Goal: Navigation & Orientation: Go to known website

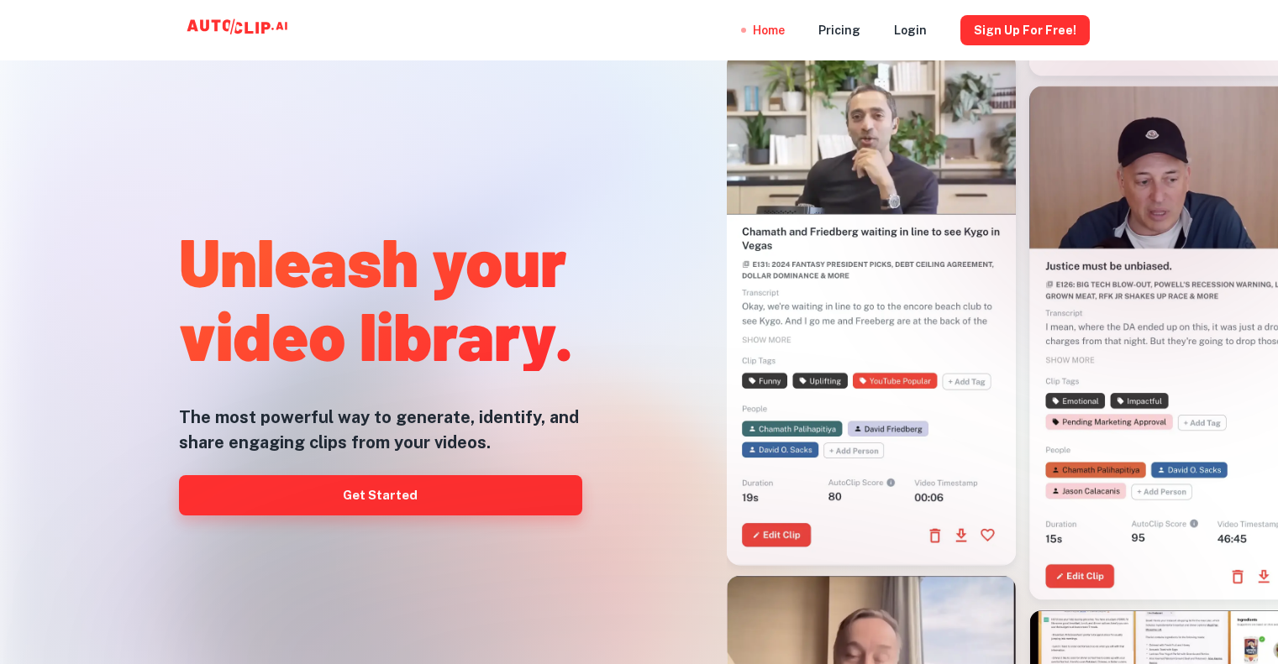
click at [398, 494] on link "Get Started" at bounding box center [380, 495] width 403 height 40
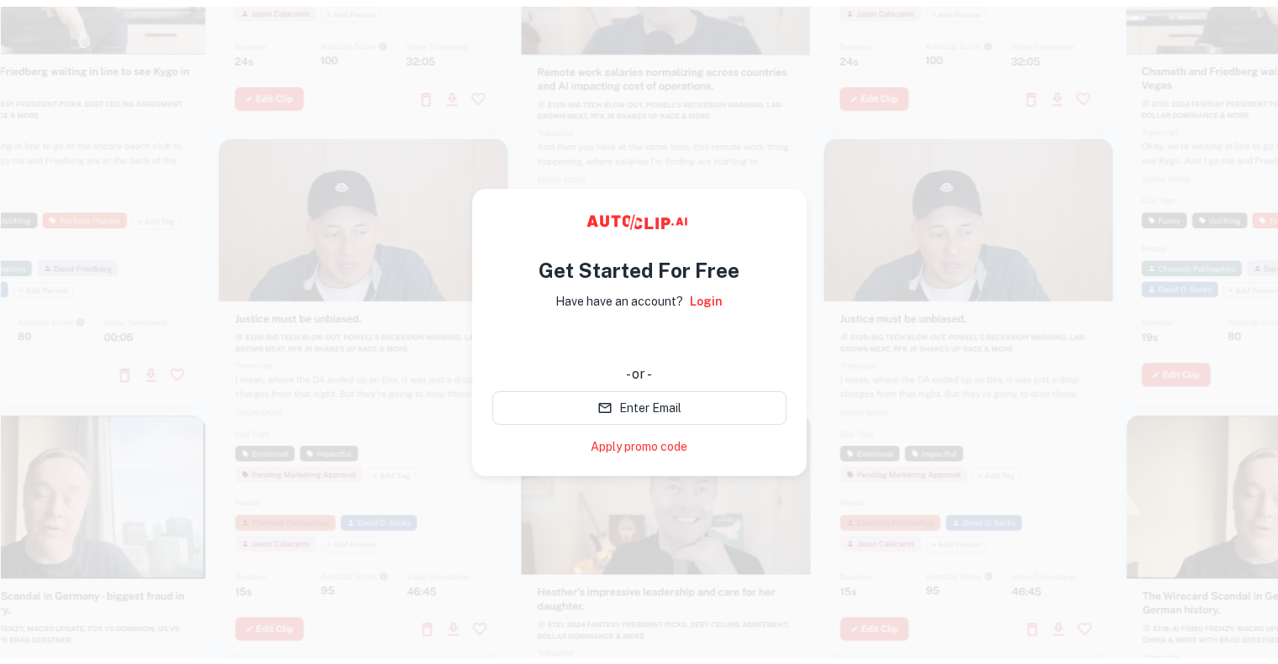
scroll to position [13, 0]
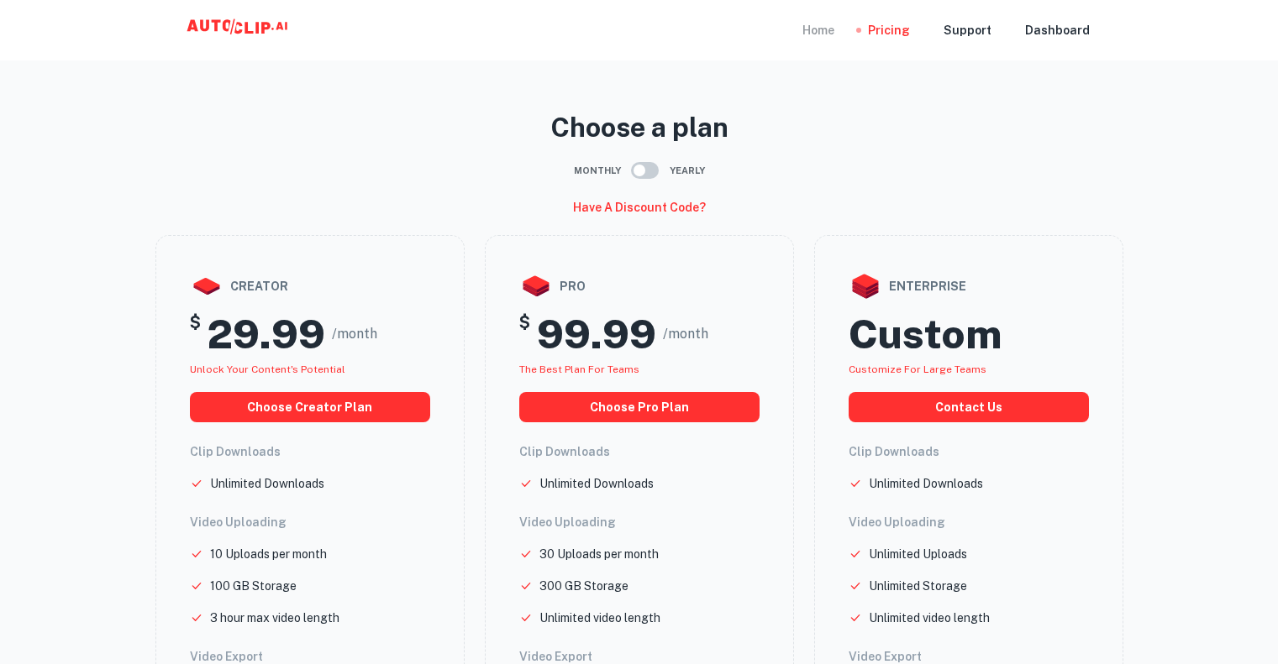
click at [834, 26] on div "Home" at bounding box center [818, 30] width 32 height 60
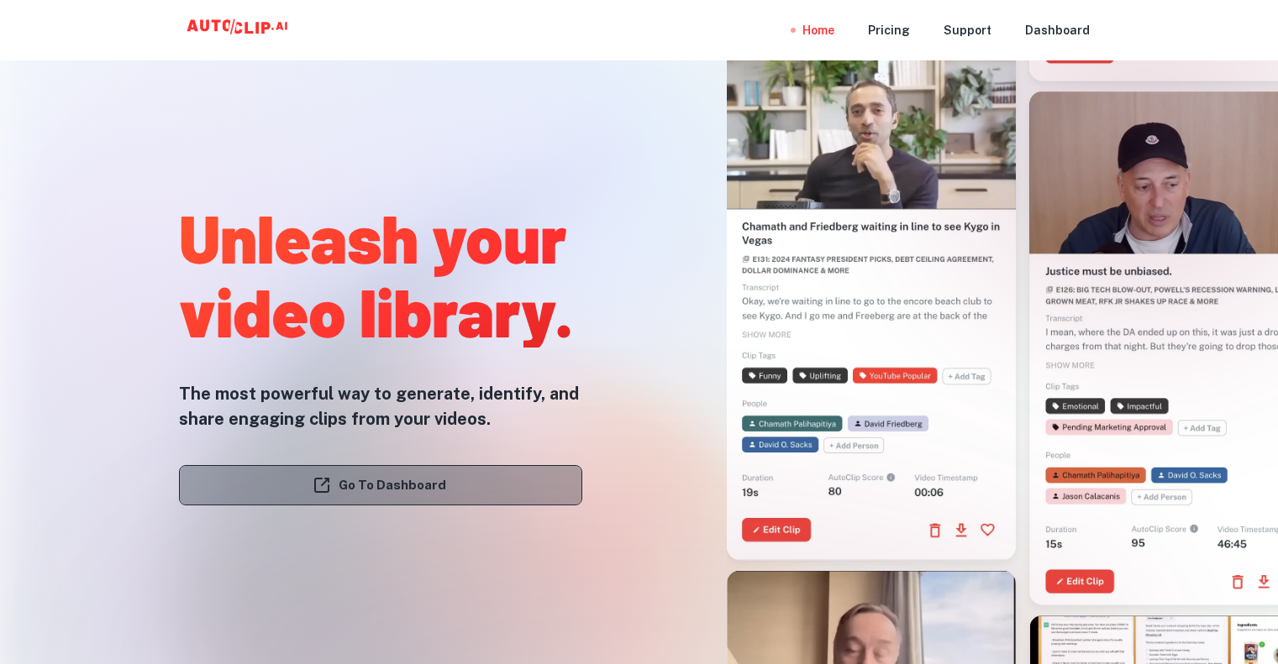
click at [407, 491] on link "Go To Dashboard" at bounding box center [380, 485] width 403 height 40
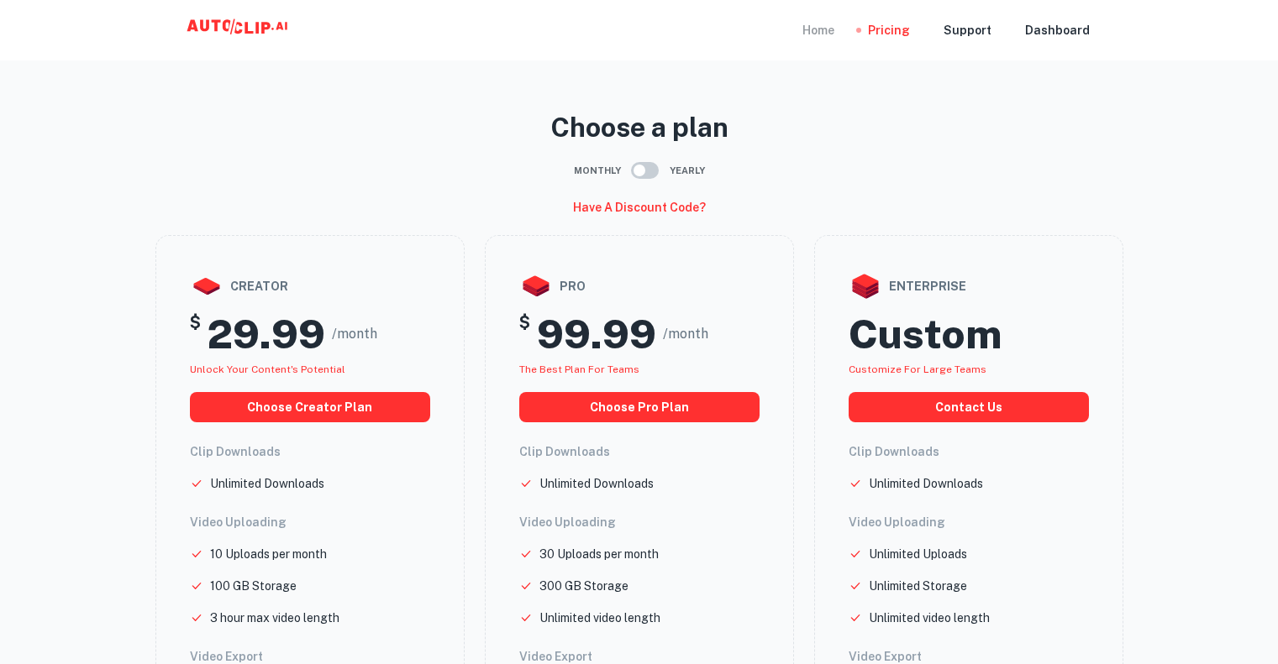
click at [821, 35] on div "Home" at bounding box center [818, 30] width 32 height 60
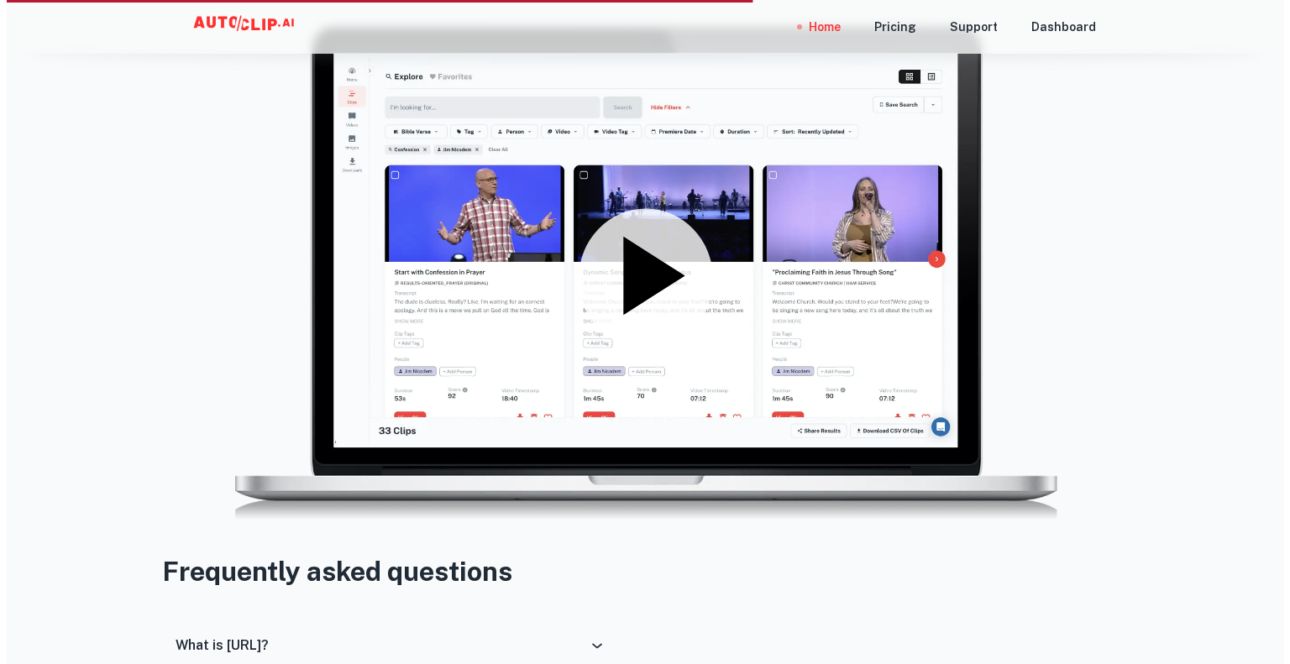
scroll to position [2323, 0]
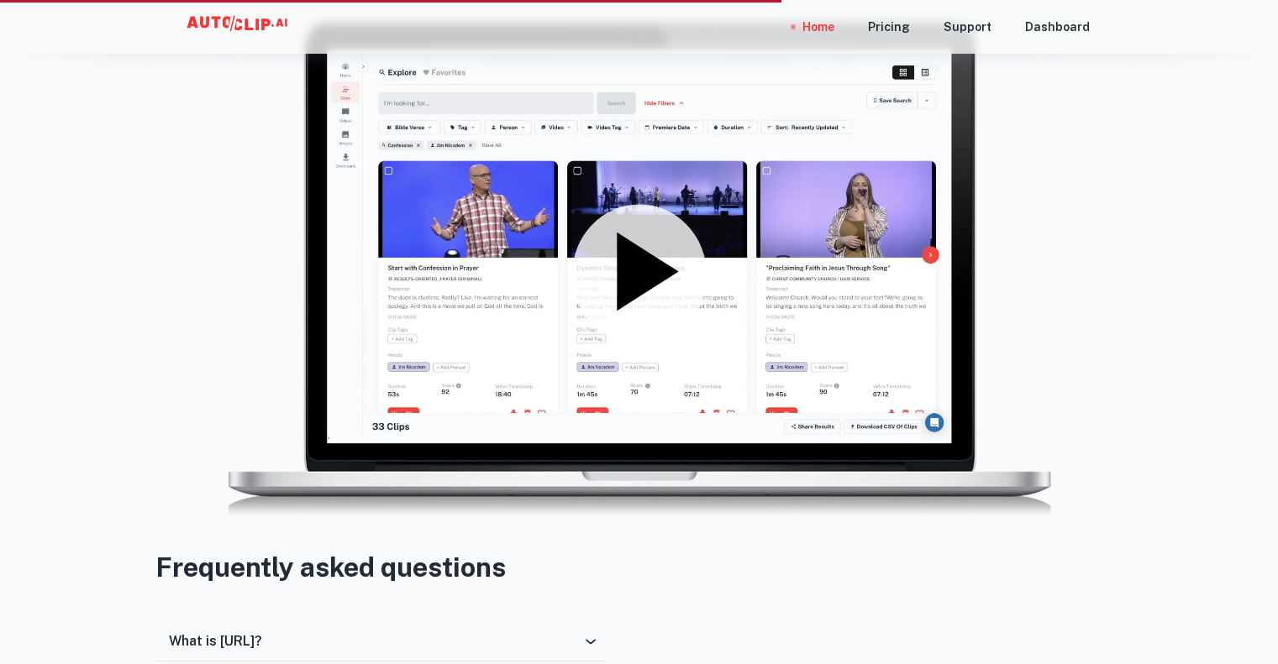
click at [642, 274] on icon at bounding box center [647, 272] width 61 height 78
